Goal: Information Seeking & Learning: Learn about a topic

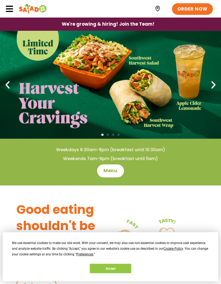
click at [100, 271] on button "Accept" at bounding box center [111, 268] width 42 height 9
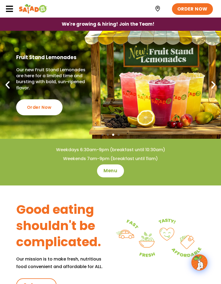
click at [9, 9] on icon at bounding box center [9, 9] width 8 height 8
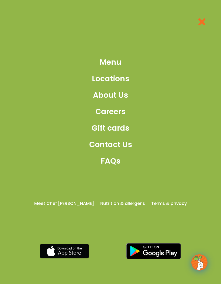
click at [109, 68] on span "Menu" at bounding box center [111, 62] width 22 height 11
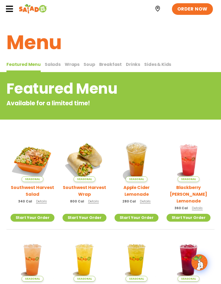
click at [27, 189] on h2 "Southwest Harvest Salad" at bounding box center [33, 191] width 44 height 14
click at [104, 65] on span "Breakfast" at bounding box center [110, 64] width 23 height 6
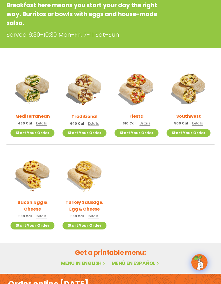
scroll to position [98, 0]
click at [76, 92] on img at bounding box center [85, 89] width 44 height 44
click at [132, 96] on img at bounding box center [137, 89] width 44 height 44
click at [195, 96] on img at bounding box center [189, 89] width 44 height 44
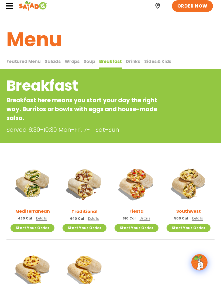
scroll to position [0, 0]
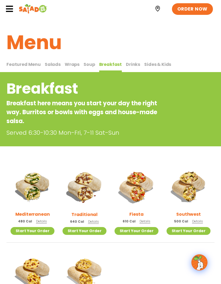
click at [68, 67] on span "Wraps" at bounding box center [72, 64] width 15 height 6
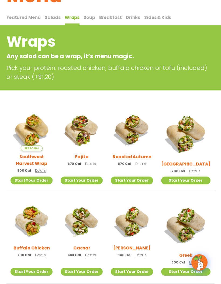
scroll to position [52, 0]
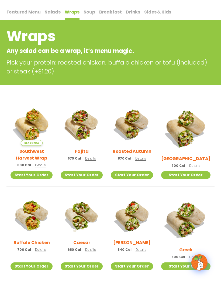
click at [22, 157] on h2 "Southwest Harvest Wrap" at bounding box center [32, 155] width 42 height 14
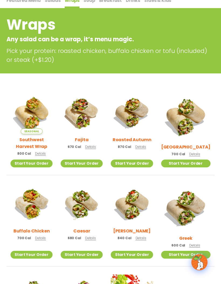
scroll to position [0, 0]
